Goal: Navigation & Orientation: Find specific page/section

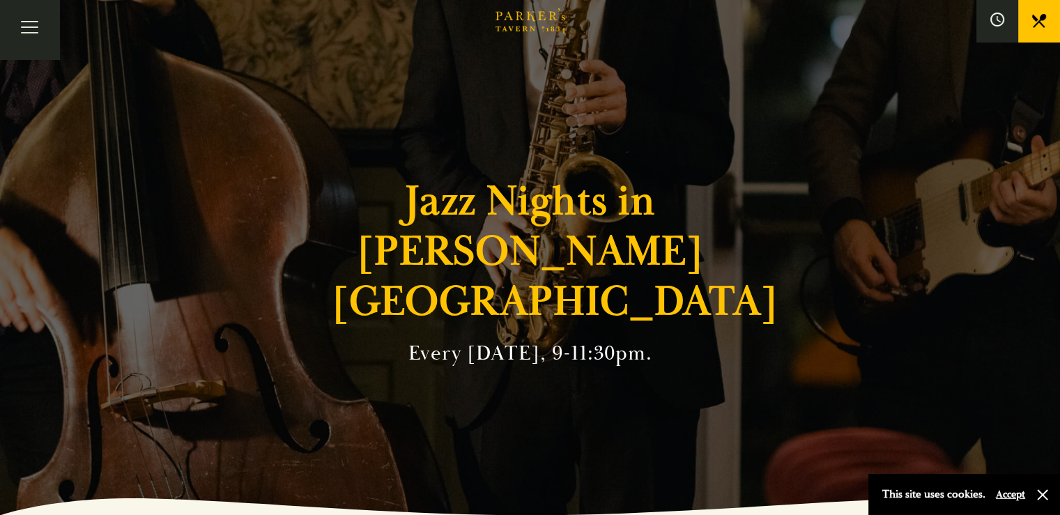
click at [0, 0] on link "What’s On" at bounding box center [0, 0] width 0 height 0
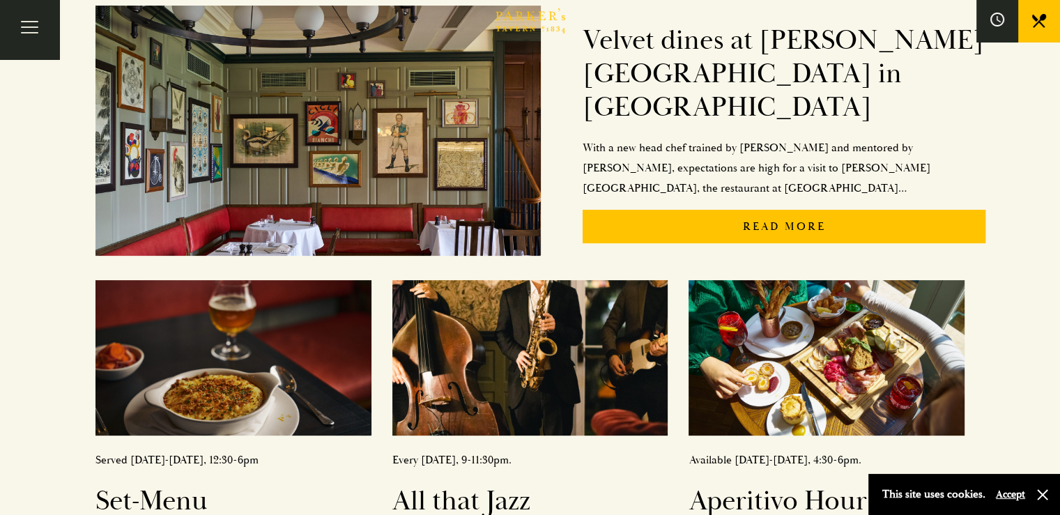
scroll to position [228, 0]
